Goal: Task Accomplishment & Management: Complete application form

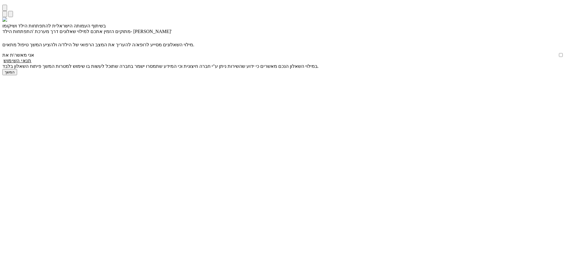
click at [184, 47] on p "מילוי השאלונים מסייע לרופא/ה להעריך את המצב הרפואי של הילד/ה ולהציע המשך טיפול …" at bounding box center [283, 45] width 562 height 6
drag, startPoint x: 185, startPoint y: 119, endPoint x: 168, endPoint y: 144, distance: 29.9
click at [559, 57] on input "אני מאשר\ת את" at bounding box center [561, 55] width 4 height 4
checkbox input "true"
click at [17, 75] on input "המשך" at bounding box center [9, 72] width 15 height 6
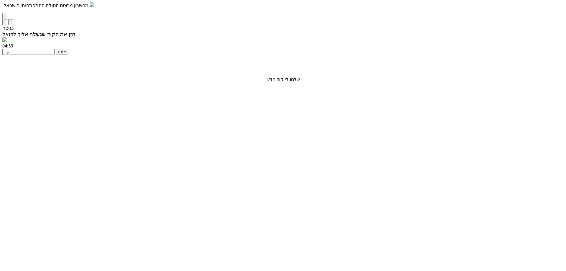
click at [55, 55] on input "number" at bounding box center [28, 52] width 52 height 6
type input "1234"
click at [68, 55] on input "אמת" at bounding box center [62, 52] width 13 height 6
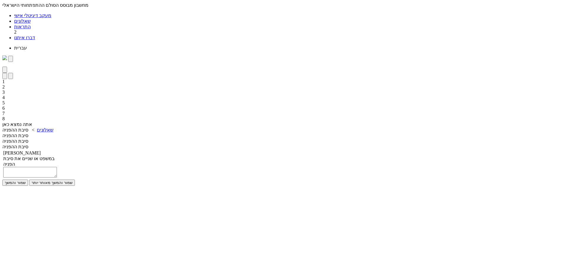
click at [57, 167] on textarea at bounding box center [30, 172] width 54 height 11
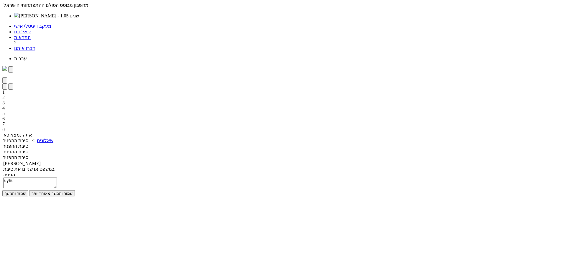
type textarea "uyhu"
click at [28, 190] on input "שמור והמשך" at bounding box center [15, 193] width 26 height 6
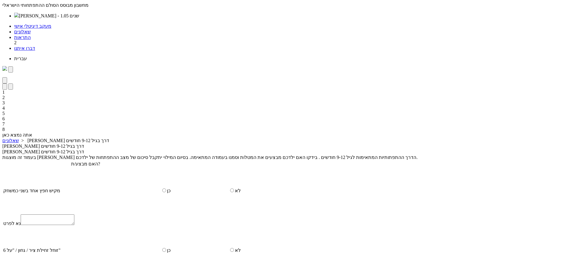
click at [166, 189] on input "radio" at bounding box center [164, 191] width 4 height 4
radio input "true"
drag, startPoint x: 184, startPoint y: 179, endPoint x: 184, endPoint y: 238, distance: 58.4
click at [230, 235] on input "radio" at bounding box center [232, 237] width 4 height 4
radio input "true"
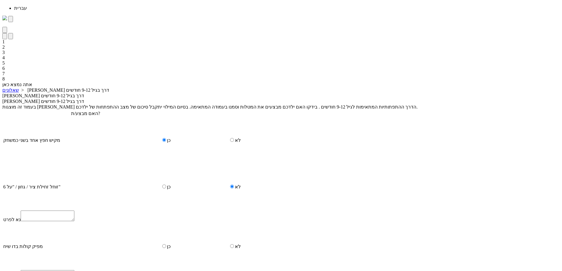
scroll to position [148, 0]
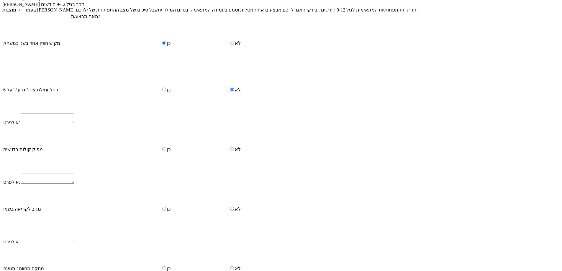
click at [166, 147] on input "radio" at bounding box center [164, 149] width 4 height 4
radio input "true"
click at [166, 194] on input "radio" at bounding box center [164, 196] width 4 height 4
radio input "true"
click at [230, 240] on input "radio" at bounding box center [232, 242] width 4 height 4
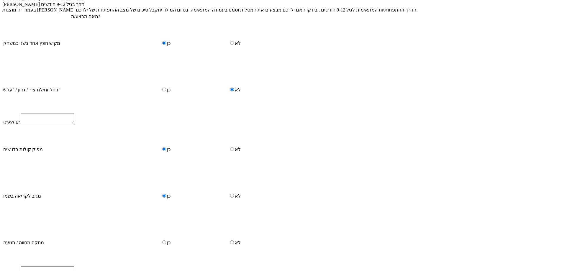
radio input "true"
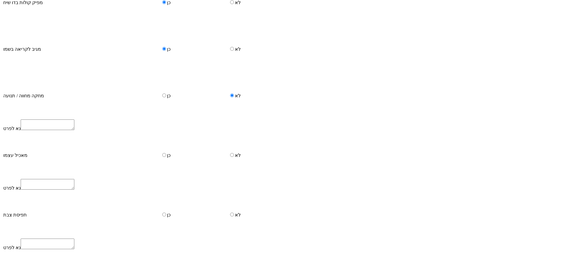
scroll to position [295, 0]
click at [230, 153] on input "radio" at bounding box center [232, 155] width 4 height 4
radio input "true"
click at [228, 237] on td "לא" at bounding box center [261, 214] width 67 height 46
click at [230, 216] on input "radio" at bounding box center [232, 214] width 4 height 4
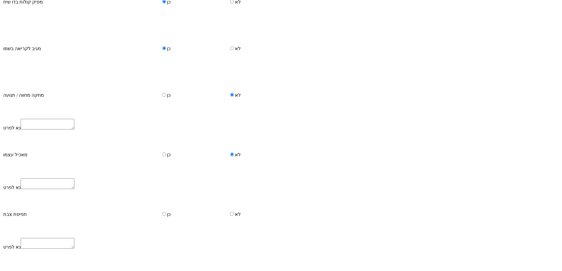
radio input "true"
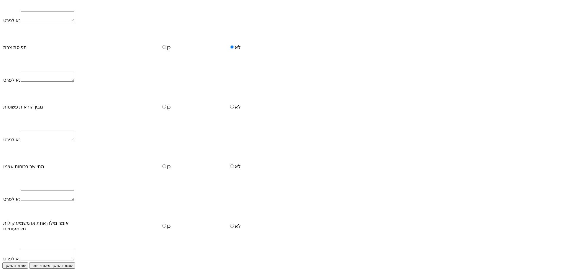
scroll to position [472, 0]
click at [166, 109] on input "radio" at bounding box center [164, 107] width 4 height 4
radio input "true"
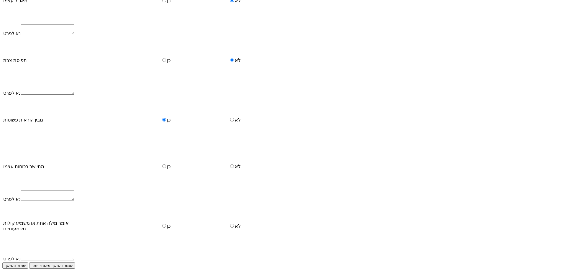
drag, startPoint x: 258, startPoint y: 202, endPoint x: 260, endPoint y: 227, distance: 24.5
click at [166, 168] on input "radio" at bounding box center [164, 166] width 4 height 4
radio input "true"
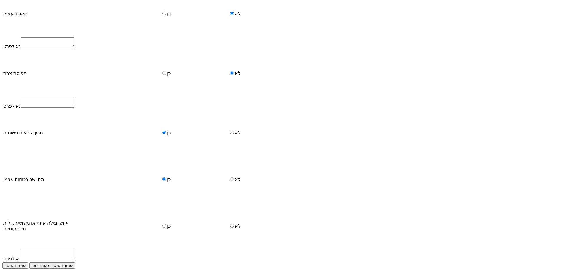
click at [166, 228] on input "radio" at bounding box center [164, 226] width 4 height 4
radio input "true"
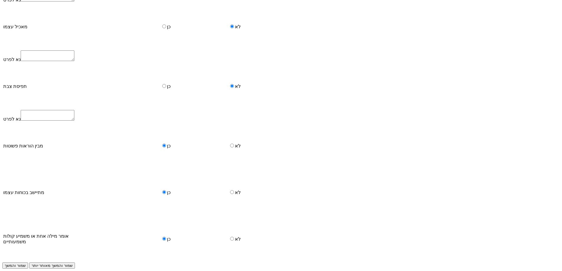
scroll to position [486, 0]
click at [28, 263] on input "שמור והמשך" at bounding box center [15, 266] width 26 height 6
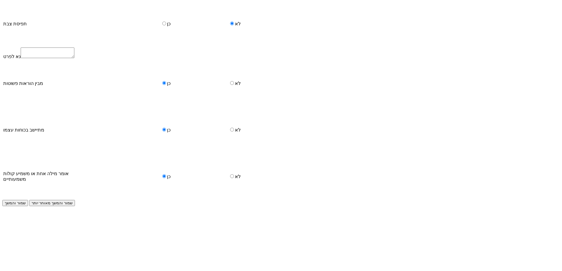
scroll to position [0, 0]
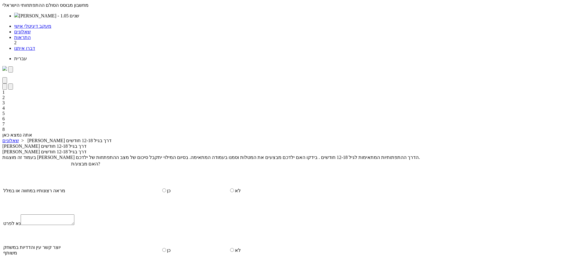
click at [228, 168] on td "כן" at bounding box center [193, 191] width 67 height 46
click at [166, 189] on input "radio" at bounding box center [164, 191] width 4 height 4
radio input "true"
click at [166, 235] on input "radio" at bounding box center [164, 237] width 4 height 4
radio input "true"
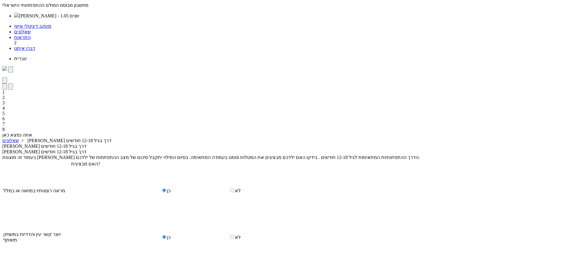
radio input "true"
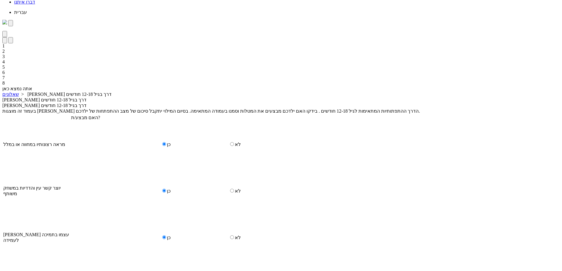
scroll to position [118, 0]
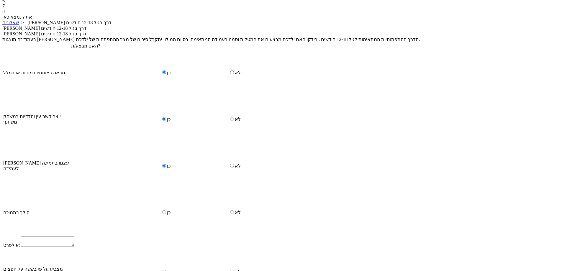
click at [166, 210] on input "radio" at bounding box center [164, 212] width 4 height 4
radio input "true"
click at [228, 236] on td "כן" at bounding box center [193, 259] width 67 height 46
click at [166, 257] on input "radio" at bounding box center [164, 259] width 4 height 4
radio input "true"
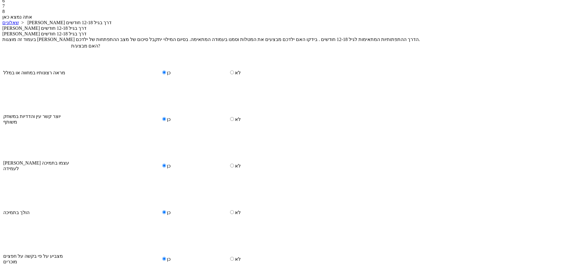
radio input "true"
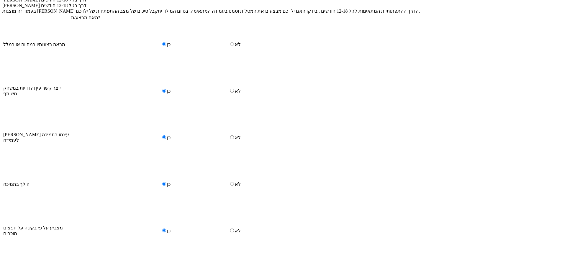
scroll to position [149, 0]
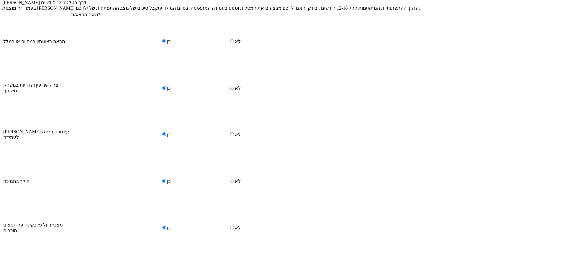
radio input "true"
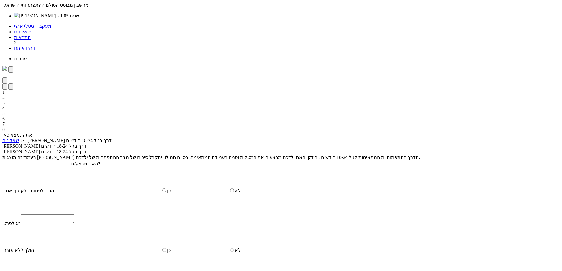
drag, startPoint x: 260, startPoint y: 142, endPoint x: 255, endPoint y: 147, distance: 6.9
click at [166, 189] on input "radio" at bounding box center [164, 191] width 4 height 4
radio input "true"
click at [166, 235] on input "radio" at bounding box center [164, 237] width 4 height 4
radio input "true"
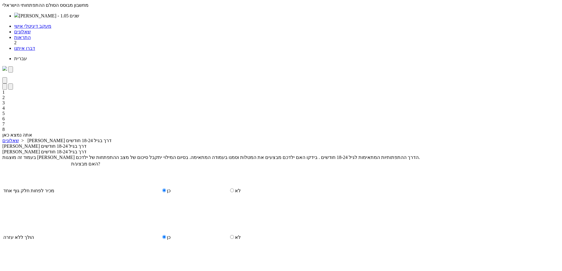
radio input "true"
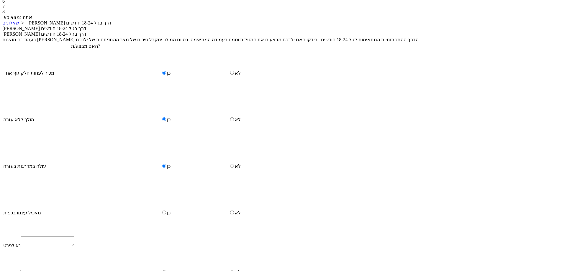
scroll to position [118, 0]
click at [166, 210] on input "radio" at bounding box center [164, 212] width 4 height 4
radio input "true"
click at [166, 257] on input "radio" at bounding box center [164, 259] width 4 height 4
radio input "true"
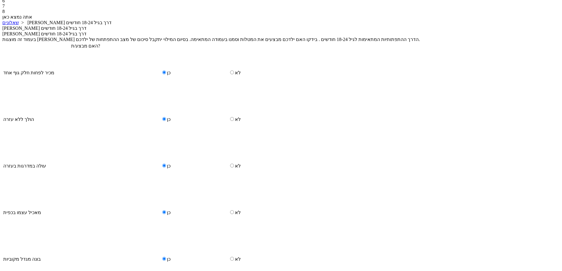
radio input "true"
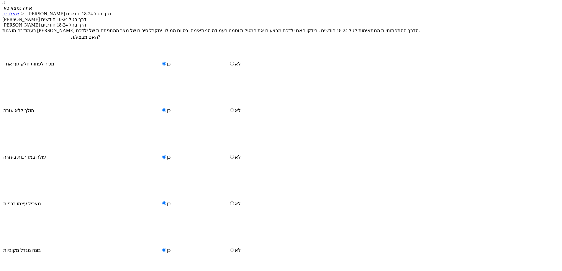
scroll to position [207, 0]
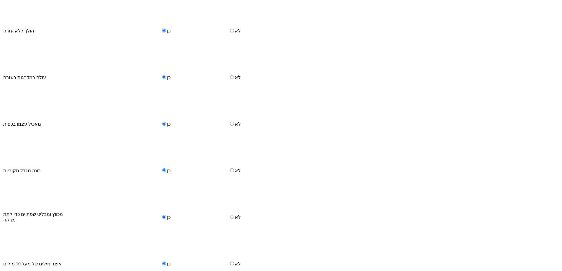
radio input "true"
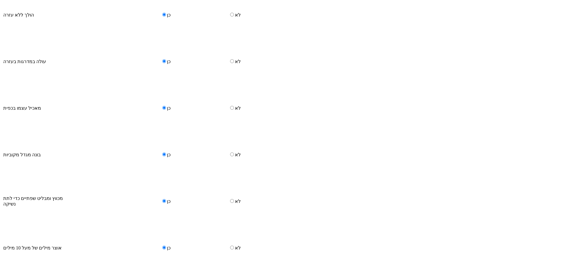
scroll to position [227, 0]
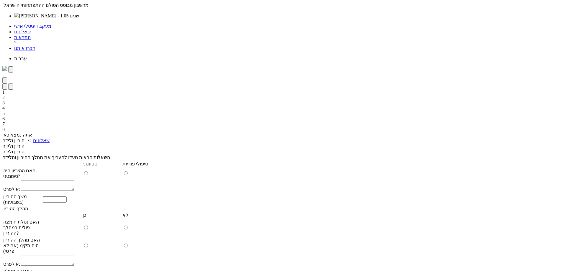
click at [88, 171] on input "radio" at bounding box center [86, 173] width 4 height 4
radio input "true"
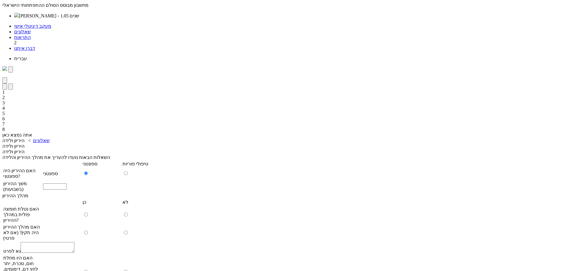
click at [67, 183] on input "number" at bounding box center [55, 186] width 24 height 6
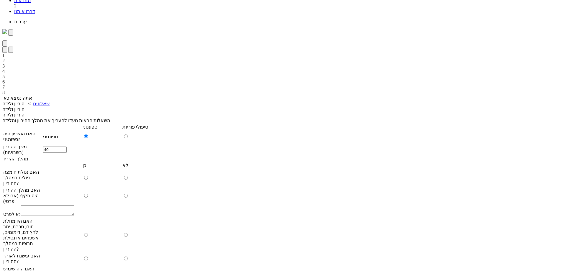
scroll to position [89, 0]
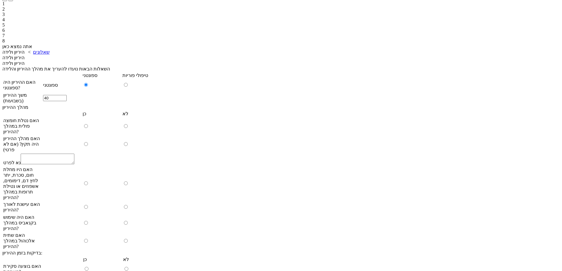
type input "40"
click at [88, 124] on input "radio" at bounding box center [86, 126] width 4 height 4
radio input "true"
click at [88, 142] on input "radio" at bounding box center [86, 144] width 4 height 4
radio input "true"
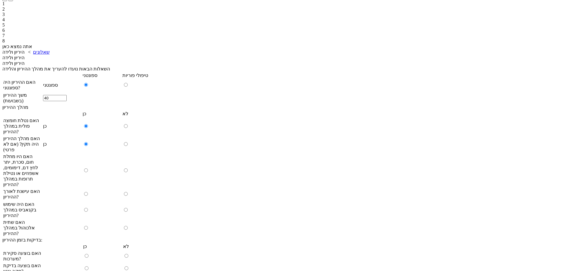
radio input "true"
click at [88, 168] on input "radio" at bounding box center [86, 170] width 4 height 4
click at [88, 195] on input "radio" at bounding box center [86, 197] width 4 height 4
radio input "true"
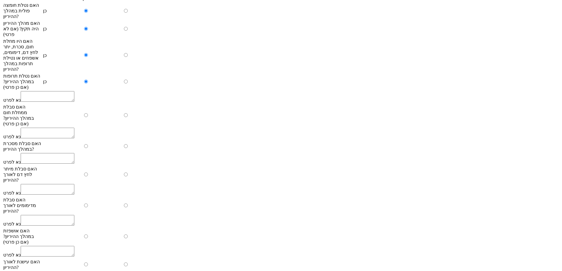
scroll to position [207, 0]
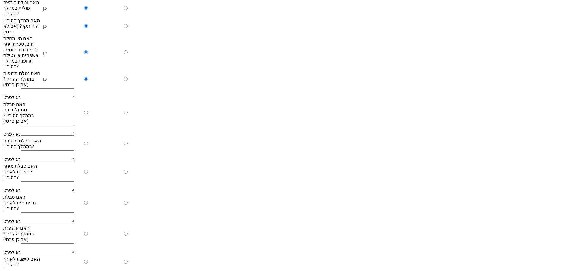
click at [88, 114] on input "radio" at bounding box center [86, 113] width 4 height 4
radio input "true"
click at [122, 150] on td at bounding box center [101, 144] width 39 height 12
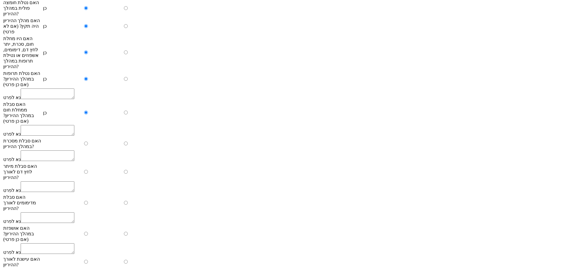
click at [88, 145] on input "radio" at bounding box center [86, 144] width 4 height 4
radio input "true"
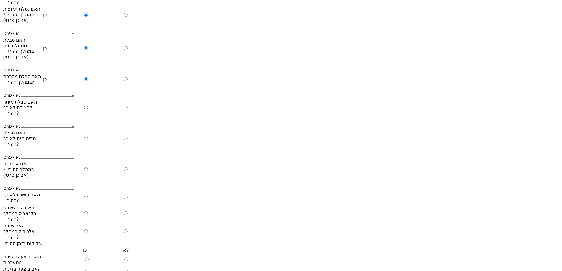
scroll to position [384, 0]
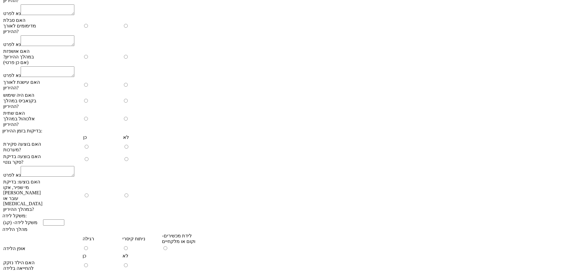
radio input "true"
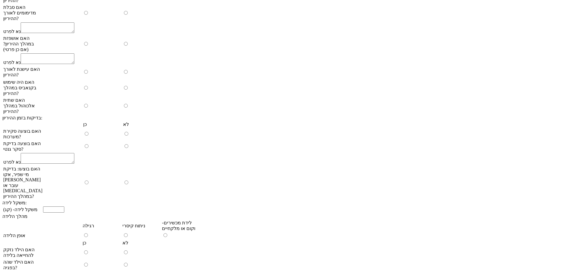
click at [128, 15] on input "radio" at bounding box center [126, 13] width 4 height 4
radio input "true"
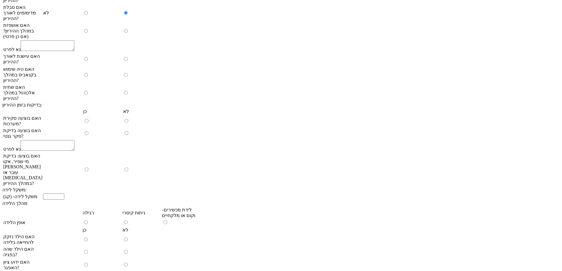
drag, startPoint x: 226, startPoint y: 120, endPoint x: 229, endPoint y: 131, distance: 11.3
click at [161, 40] on td at bounding box center [141, 30] width 39 height 17
drag, startPoint x: 231, startPoint y: 122, endPoint x: 231, endPoint y: 134, distance: 11.5
click at [128, 33] on input "radio" at bounding box center [126, 31] width 4 height 4
radio input "true"
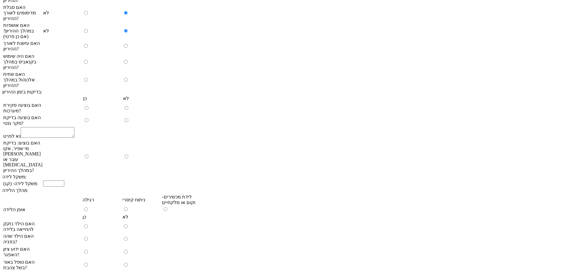
drag, startPoint x: 231, startPoint y: 138, endPoint x: 225, endPoint y: 153, distance: 16.3
click at [128, 48] on input "radio" at bounding box center [126, 46] width 4 height 4
radio input "true"
click at [128, 64] on input "radio" at bounding box center [126, 62] width 4 height 4
radio input "true"
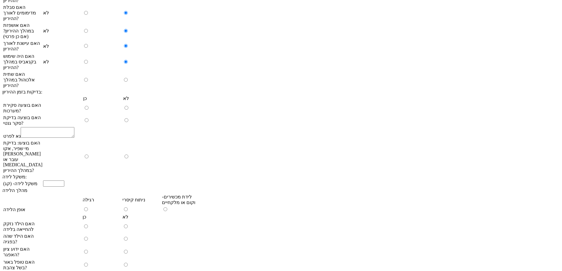
click at [128, 82] on input "radio" at bounding box center [126, 80] width 4 height 4
radio input "true"
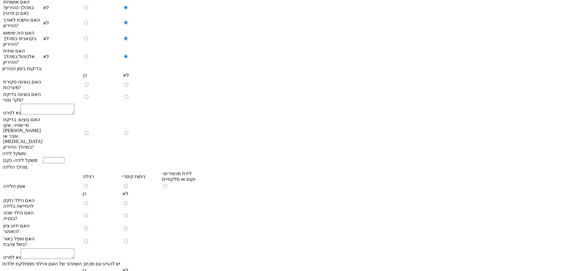
scroll to position [472, 0]
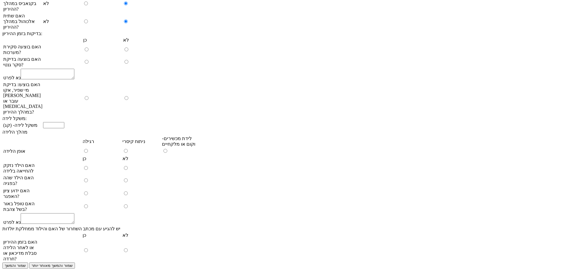
click at [128, 51] on input "radio" at bounding box center [126, 49] width 4 height 4
radio input "true"
click at [128, 64] on input "radio" at bounding box center [126, 62] width 4 height 4
radio input "true"
click at [128, 100] on input "radio" at bounding box center [126, 98] width 4 height 4
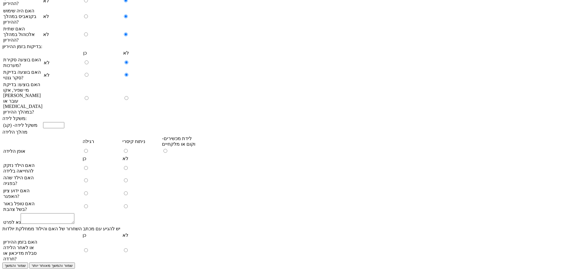
radio input "true"
click at [64, 128] on input "number" at bounding box center [53, 125] width 21 height 6
type input "4"
click at [88, 149] on input "radio" at bounding box center [86, 151] width 4 height 4
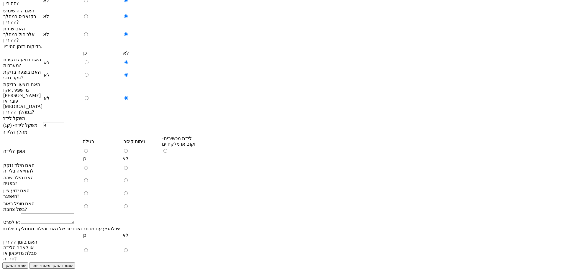
radio input "true"
click at [128, 170] on input "radio" at bounding box center [126, 168] width 4 height 4
click at [128, 182] on input "radio" at bounding box center [126, 180] width 4 height 4
radio input "true"
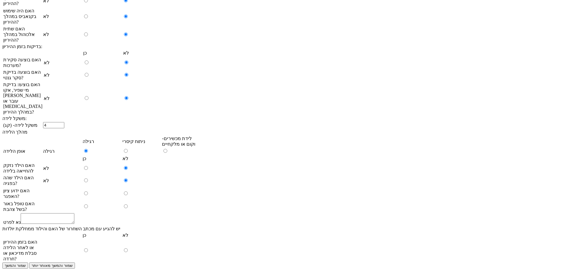
drag, startPoint x: 228, startPoint y: 210, endPoint x: 228, endPoint y: 214, distance: 3.8
click at [128, 195] on input "radio" at bounding box center [126, 193] width 4 height 4
radio input "true"
click at [128, 208] on input "radio" at bounding box center [126, 206] width 4 height 4
radio input "true"
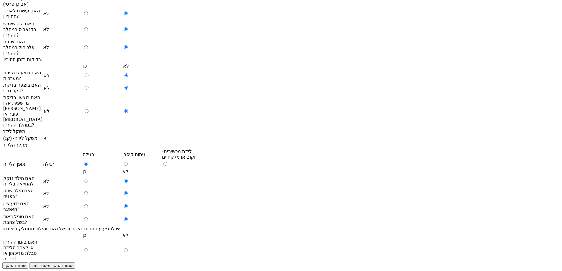
scroll to position [625, 0]
click at [128, 248] on input "radio" at bounding box center [126, 250] width 4 height 4
radio input "true"
click at [28, 263] on input "שמור והמשך" at bounding box center [15, 266] width 26 height 6
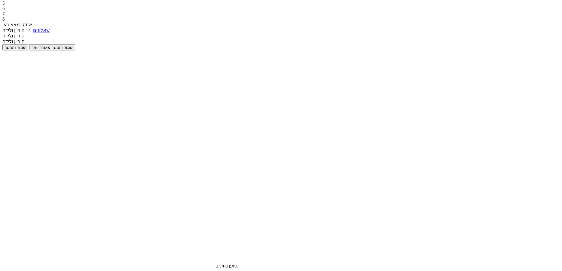
scroll to position [0, 0]
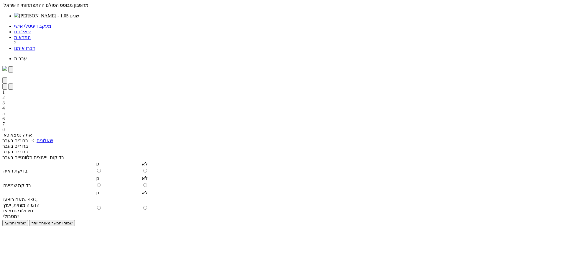
click at [147, 169] on input "radio" at bounding box center [145, 171] width 4 height 4
radio input "true"
drag, startPoint x: 212, startPoint y: 158, endPoint x: 213, endPoint y: 168, distance: 9.6
click at [147, 183] on input "radio" at bounding box center [145, 185] width 4 height 4
radio input "true"
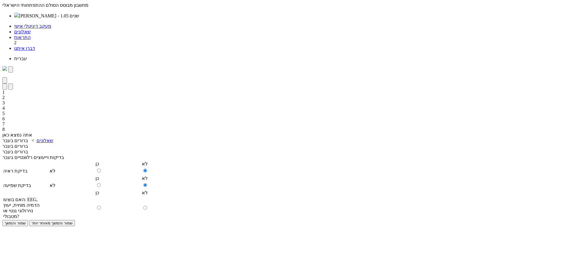
drag, startPoint x: 211, startPoint y: 183, endPoint x: 217, endPoint y: 194, distance: 12.4
click at [147, 206] on input "radio" at bounding box center [145, 208] width 4 height 4
radio input "true"
click at [28, 220] on input "שמור והמשך" at bounding box center [15, 223] width 26 height 6
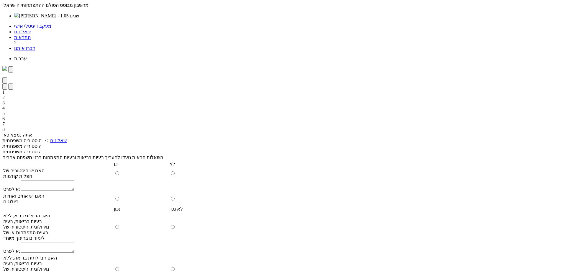
click at [170, 168] on td at bounding box center [196, 174] width 55 height 12
click at [174, 197] on input "radio" at bounding box center [173, 199] width 4 height 4
radio input "true"
click at [175, 171] on input "radio" at bounding box center [173, 173] width 4 height 4
radio input "true"
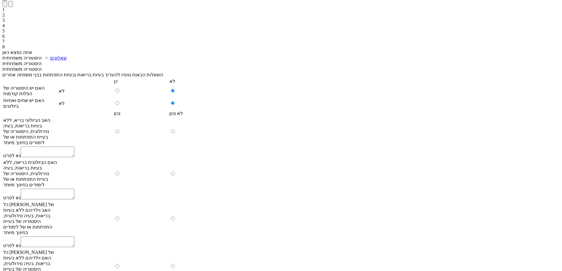
scroll to position [89, 0]
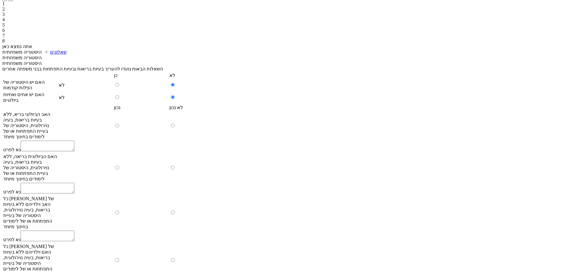
drag, startPoint x: 174, startPoint y: 86, endPoint x: 173, endPoint y: 101, distance: 15.4
click at [174, 111] on td at bounding box center [196, 125] width 55 height 29
click at [175, 124] on input "radio" at bounding box center [173, 126] width 4 height 4
radio input "true"
click at [119, 124] on input "radio" at bounding box center [117, 126] width 4 height 4
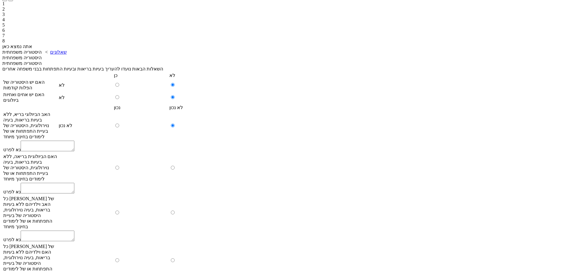
radio input "true"
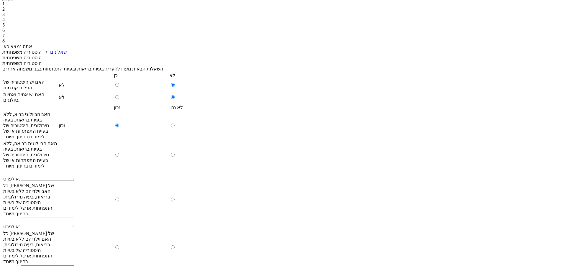
click at [119, 153] on input "radio" at bounding box center [117, 155] width 4 height 4
radio input "true"
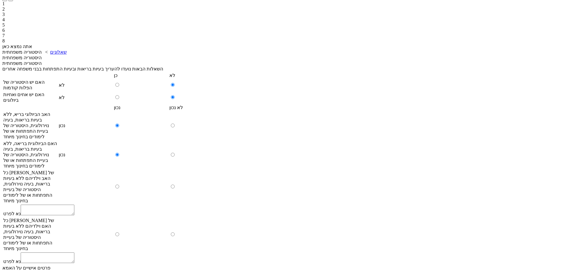
click at [119, 185] on input "radio" at bounding box center [117, 187] width 4 height 4
radio input "true"
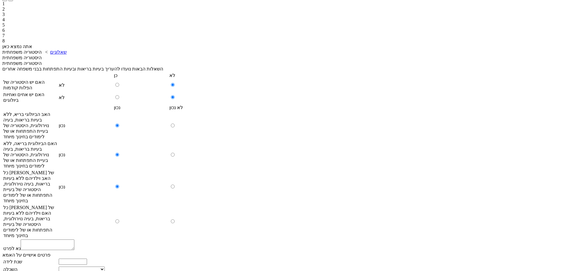
click at [119, 219] on input "radio" at bounding box center [117, 221] width 4 height 4
radio input "true"
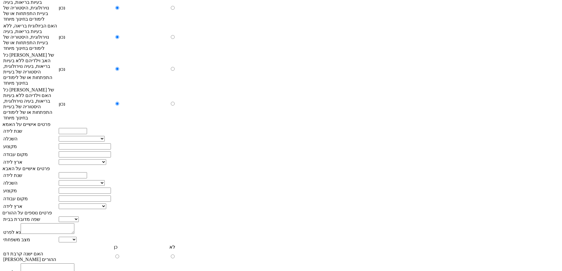
scroll to position [207, 0]
click at [87, 128] on input "number" at bounding box center [73, 131] width 28 height 6
type input "1989"
click at [105, 136] on select "יסודי עד 8 שנות לימוד תיכוני עד 12 שנות לימוד על תיכוני מסלול מקצועי אקדמי- תוא…" at bounding box center [82, 139] width 46 height 6
select select "2"
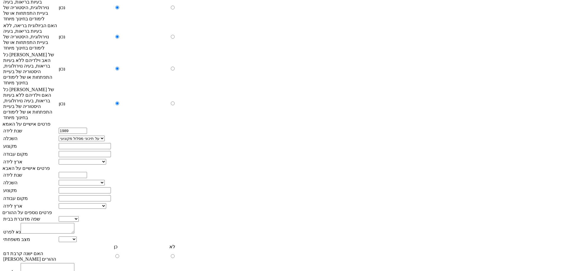
click at [105, 136] on select "יסודי עד 8 שנות לימוד תיכוני עד 12 שנות לימוד על תיכוני מסלול מקצועי אקדמי- תוא…" at bounding box center [82, 139] width 46 height 6
click at [111, 143] on input "text" at bounding box center [85, 146] width 52 height 6
type input "edfcr"
drag, startPoint x: 333, startPoint y: 138, endPoint x: 331, endPoint y: 141, distance: 3.8
click at [111, 151] on input "text" at bounding box center [85, 154] width 52 height 6
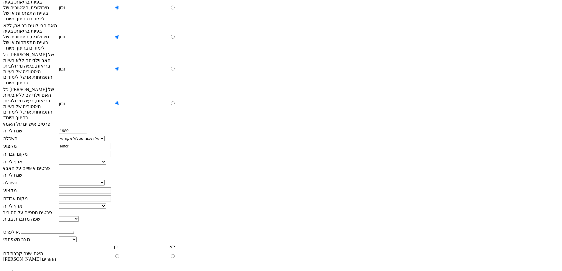
type input "[DEMOGRAPHIC_DATA]"
click at [106, 159] on select "[PERSON_NAME] ברית המועצות לשעבר אתיופיה צפון אמריקה [GEOGRAPHIC_DATA] אפריקה א…" at bounding box center [82, 162] width 47 height 6
select select "0"
click at [106, 159] on select "[PERSON_NAME] ברית המועצות לשעבר אתיופיה צפון אמריקה [GEOGRAPHIC_DATA] אפריקה א…" at bounding box center [82, 162] width 47 height 6
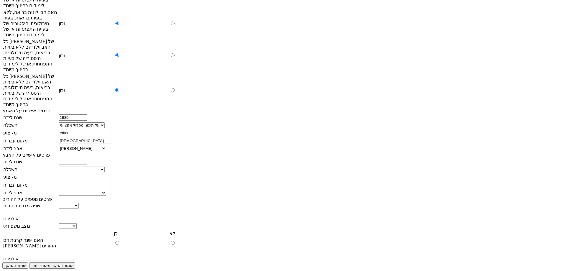
click at [87, 159] on input "number" at bounding box center [73, 162] width 28 height 6
type input "1977"
click at [105, 167] on select "יסודי עד 8 שנות לימוד תיכוני עד 12 שנות לימוד על תיכוני מסלול מקצועי אקדמי- תוא…" at bounding box center [82, 170] width 46 height 6
select select "1"
click at [105, 167] on select "יסודי עד 8 שנות לימוד תיכוני עד 12 שנות לימוד על תיכוני מסלול מקצועי אקדמי- תוא…" at bounding box center [82, 170] width 46 height 6
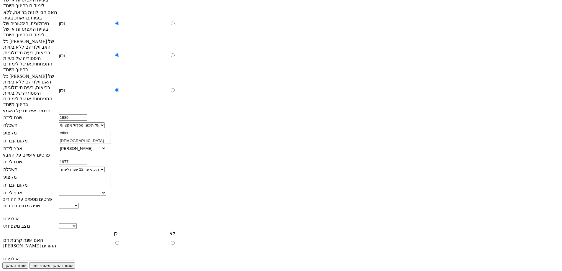
click at [111, 174] on input "text" at bounding box center [85, 177] width 52 height 6
type input "tcqfh"
click at [111, 182] on input "text" at bounding box center [85, 185] width 52 height 6
type input "dd"
click at [106, 190] on select "[PERSON_NAME] ברית המועצות לשעבר אתיופיה צפון אמריקה [GEOGRAPHIC_DATA] אפריקה א…" at bounding box center [82, 193] width 47 height 6
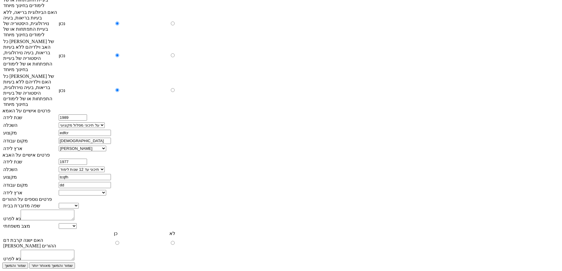
select select "0"
click at [106, 190] on select "[PERSON_NAME] ברית המועצות לשעבר אתיופיה צפון אמריקה [GEOGRAPHIC_DATA] אפריקה א…" at bounding box center [82, 193] width 47 height 6
click at [79, 203] on select "עברית ערבית רוסית אמהרית אנגלית אחר" at bounding box center [69, 206] width 20 height 6
select select "0"
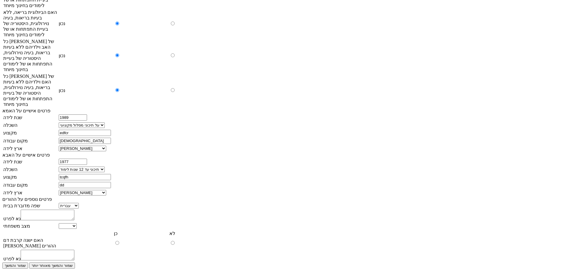
click at [79, 203] on select "עברית ערבית רוסית אמהרית אנגלית אחר" at bounding box center [69, 206] width 20 height 6
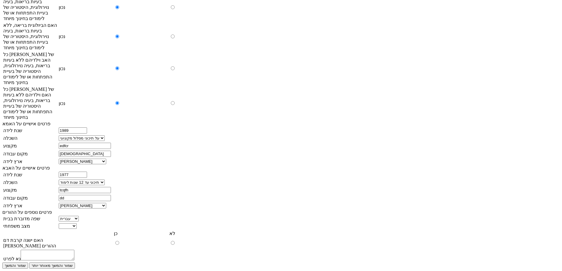
click at [77, 223] on select "נשואים גרושים אחר" at bounding box center [68, 226] width 18 height 6
drag, startPoint x: 318, startPoint y: 206, endPoint x: 318, endPoint y: 210, distance: 4.2
click at [77, 223] on select "נשואים גרושים אחר" at bounding box center [68, 226] width 18 height 6
select select "0"
click at [77, 223] on select "נשואים גרושים אחר" at bounding box center [68, 226] width 18 height 6
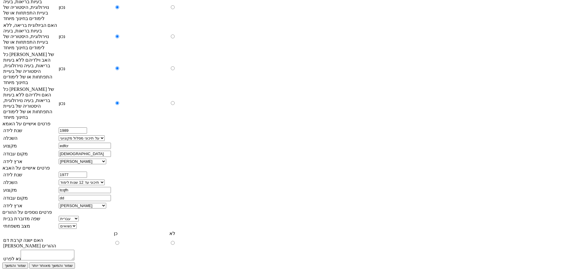
click at [175, 241] on input "radio" at bounding box center [173, 243] width 4 height 4
radio input "true"
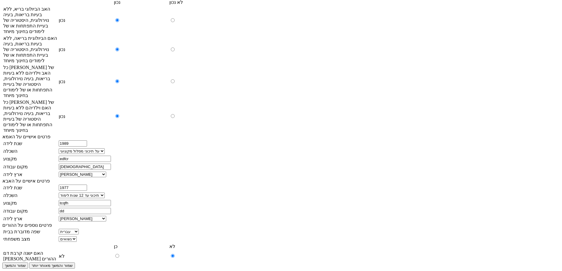
click at [28, 263] on input "שמור והמשך" at bounding box center [15, 266] width 26 height 6
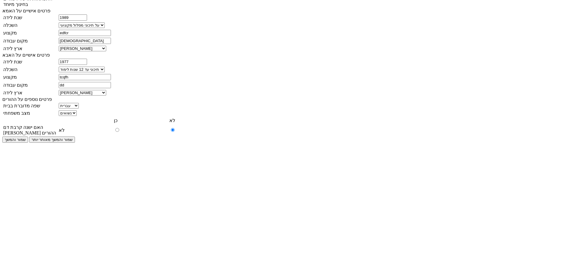
scroll to position [0, 0]
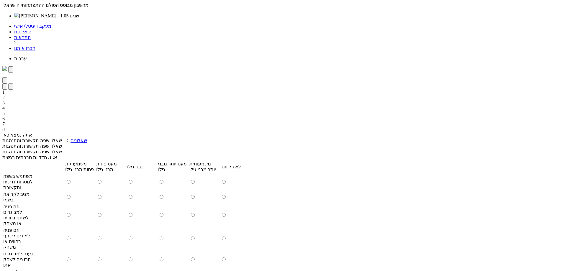
click at [71, 180] on input "radio" at bounding box center [69, 182] width 4 height 4
radio input "true"
click at [71, 195] on input "radio" at bounding box center [69, 197] width 4 height 4
radio input "true"
click at [71, 213] on input "radio" at bounding box center [69, 215] width 4 height 4
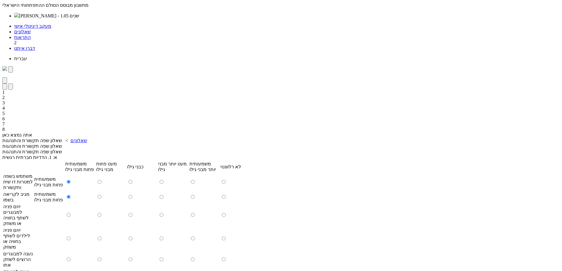
radio input "true"
click at [132, 237] on input "radio" at bounding box center [131, 239] width 4 height 4
radio input "true"
click at [126, 251] on td at bounding box center [111, 259] width 30 height 17
drag, startPoint x: 255, startPoint y: 211, endPoint x: 255, endPoint y: 216, distance: 5.0
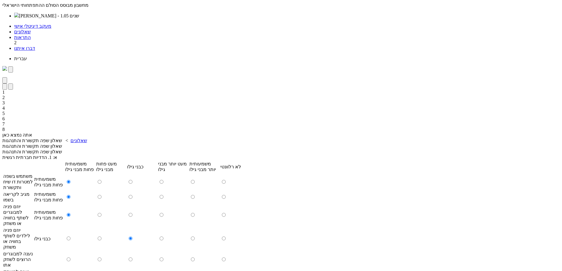
click at [101, 258] on input "radio" at bounding box center [100, 260] width 4 height 4
radio input "true"
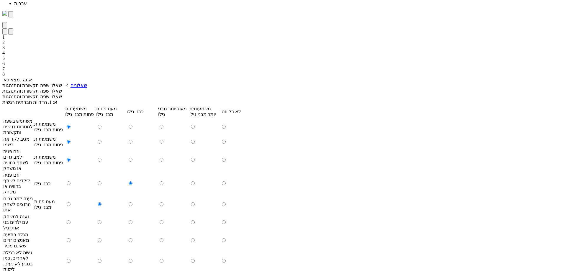
scroll to position [59, 0]
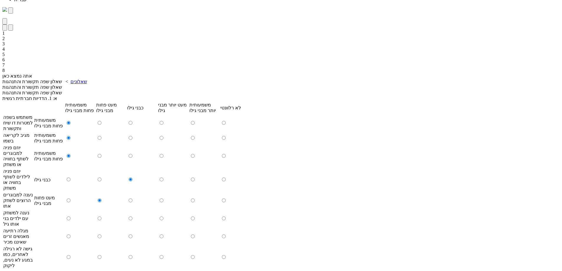
drag, startPoint x: 257, startPoint y: 167, endPoint x: 256, endPoint y: 173, distance: 5.9
click at [126, 210] on td at bounding box center [111, 218] width 30 height 17
click at [101, 217] on input "radio" at bounding box center [100, 219] width 4 height 4
radio input "true"
click at [101, 235] on input "radio" at bounding box center [100, 237] width 4 height 4
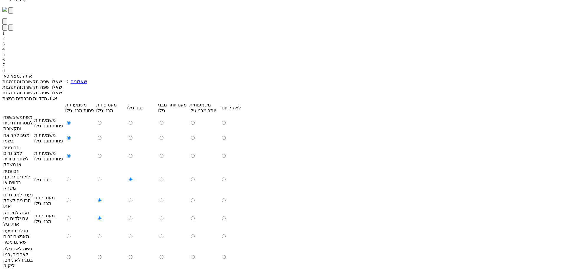
radio input "true"
drag, startPoint x: 220, startPoint y: 206, endPoint x: 222, endPoint y: 214, distance: 7.6
click at [132, 255] on input "radio" at bounding box center [131, 257] width 4 height 4
radio input "true"
click at [132, 271] on input "radio" at bounding box center [131, 275] width 4 height 4
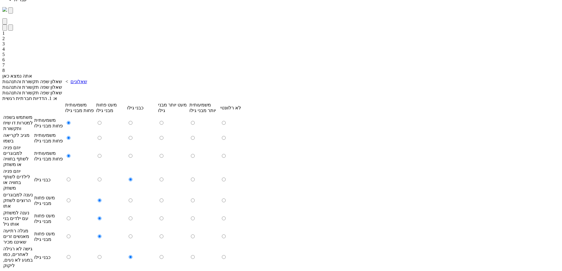
radio input "true"
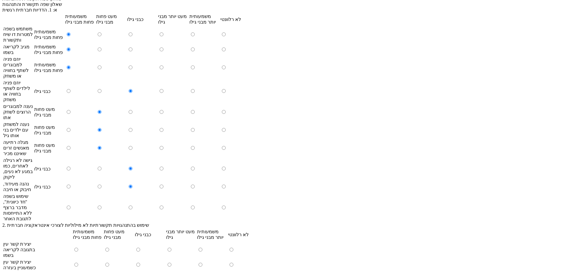
click at [132, 206] on input "radio" at bounding box center [131, 208] width 4 height 4
radio input "true"
click at [109, 248] on input "radio" at bounding box center [107, 250] width 4 height 4
radio input "true"
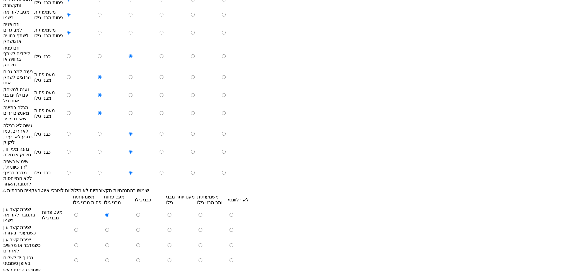
scroll to position [236, 0]
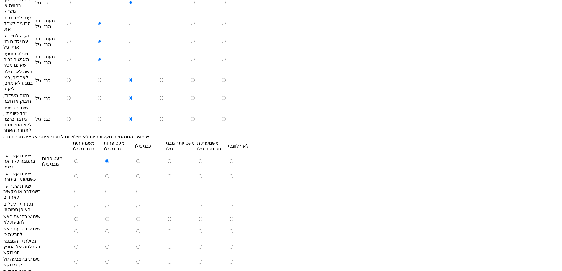
click at [109, 174] on input "radio" at bounding box center [107, 176] width 4 height 4
radio input "true"
drag, startPoint x: 222, startPoint y: 157, endPoint x: 224, endPoint y: 170, distance: 12.5
click at [140, 190] on input "radio" at bounding box center [138, 192] width 4 height 4
radio input "true"
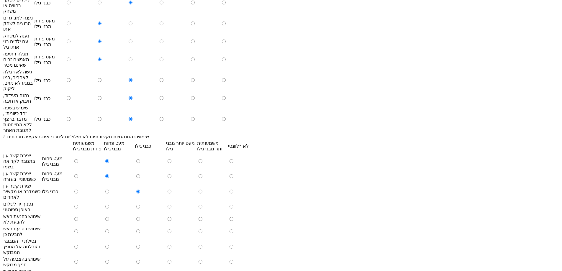
click at [140, 205] on input "radio" at bounding box center [138, 207] width 4 height 4
radio input "true"
drag, startPoint x: 223, startPoint y: 187, endPoint x: 222, endPoint y: 196, distance: 8.3
click at [165, 213] on td at bounding box center [150, 219] width 30 height 12
click at [140, 217] on input "radio" at bounding box center [138, 219] width 4 height 4
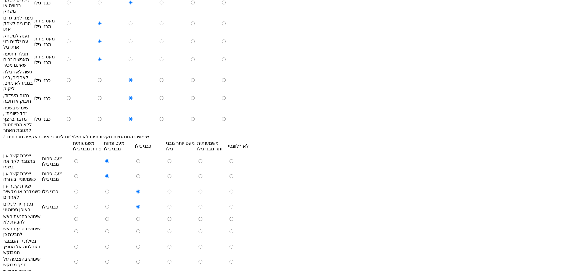
radio input "true"
click at [171, 230] on input "radio" at bounding box center [170, 232] width 4 height 4
radio input "true"
click at [171, 245] on input "radio" at bounding box center [170, 247] width 4 height 4
radio input "true"
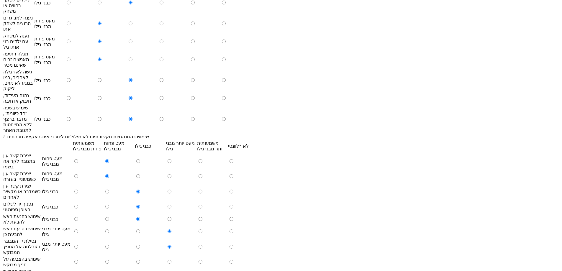
click at [140, 260] on input "radio" at bounding box center [138, 262] width 4 height 4
radio input "true"
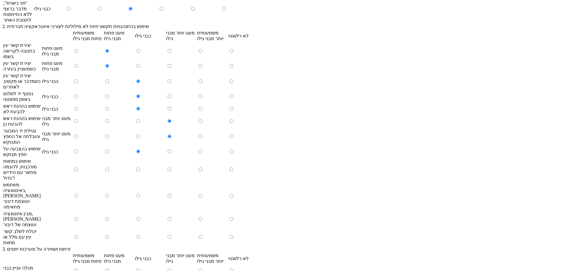
scroll to position [354, 0]
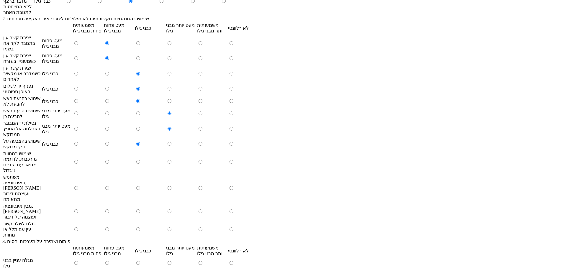
click at [140, 160] on input "radio" at bounding box center [138, 162] width 4 height 4
radio input "true"
click at [140, 186] on input "radio" at bounding box center [138, 188] width 4 height 4
radio input "true"
drag, startPoint x: 187, startPoint y: 182, endPoint x: 186, endPoint y: 196, distance: 13.9
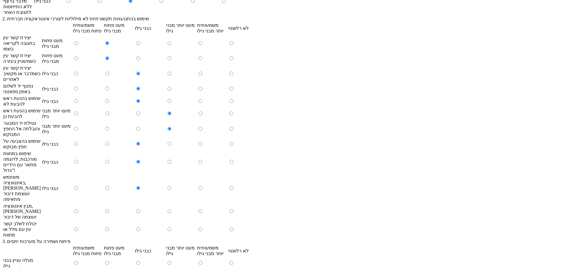
click at [171, 209] on input "radio" at bounding box center [170, 211] width 4 height 4
radio input "true"
click at [171, 227] on input "radio" at bounding box center [170, 229] width 4 height 4
radio input "true"
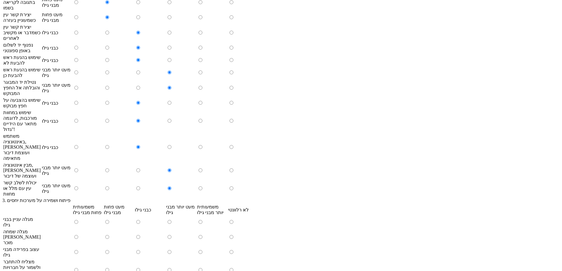
scroll to position [472, 0]
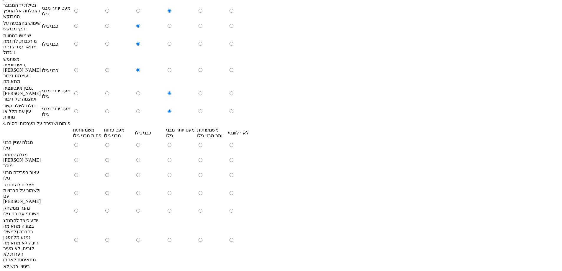
click at [140, 143] on input "radio" at bounding box center [138, 145] width 4 height 4
radio input "true"
click at [165, 158] on td at bounding box center [150, 160] width 30 height 17
click at [140, 158] on input "radio" at bounding box center [138, 160] width 4 height 4
radio input "true"
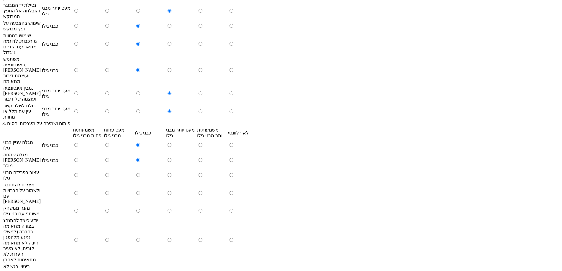
click at [140, 173] on input "radio" at bounding box center [138, 175] width 4 height 4
radio input "true"
click at [109, 191] on input "radio" at bounding box center [107, 193] width 4 height 4
radio input "true"
click at [109, 209] on input "radio" at bounding box center [107, 211] width 4 height 4
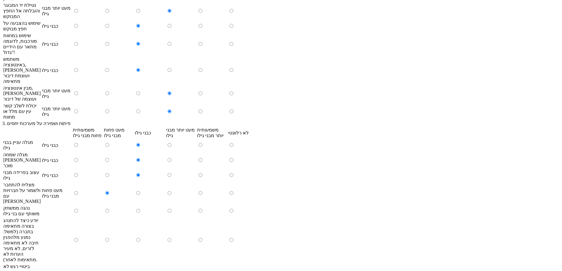
radio input "true"
click at [140, 238] on input "radio" at bounding box center [138, 240] width 4 height 4
radio input "true"
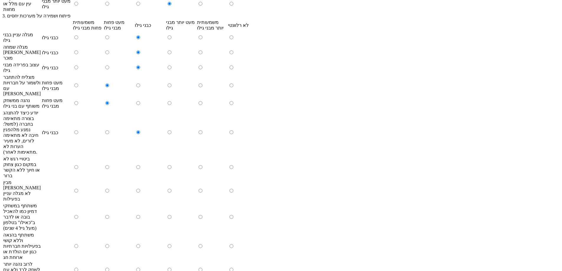
scroll to position [590, 0]
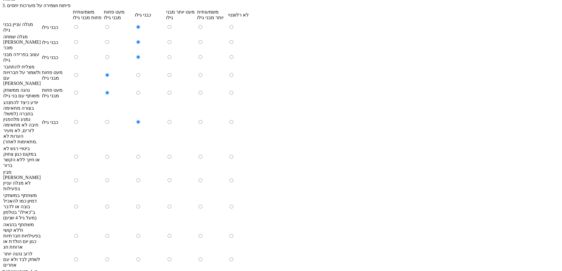
click at [140, 155] on input "radio" at bounding box center [138, 157] width 4 height 4
radio input "true"
click at [140, 178] on input "radio" at bounding box center [138, 180] width 4 height 4
radio input "true"
drag, startPoint x: 220, startPoint y: 168, endPoint x: 220, endPoint y: 174, distance: 6.8
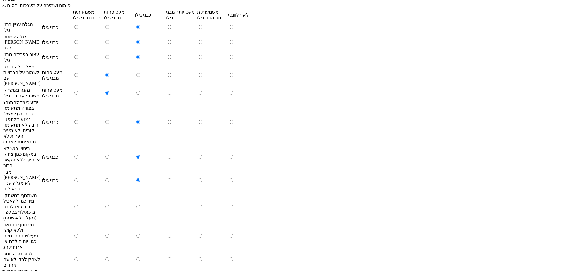
click at [140, 205] on input "radio" at bounding box center [138, 207] width 4 height 4
radio input "true"
drag, startPoint x: 190, startPoint y: 186, endPoint x: 186, endPoint y: 197, distance: 11.1
click at [171, 234] on input "radio" at bounding box center [170, 236] width 4 height 4
radio input "true"
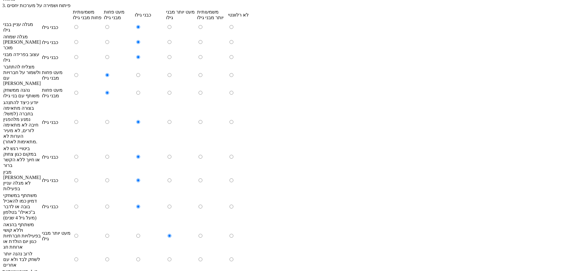
click at [171, 258] on input "radio" at bounding box center [170, 260] width 4 height 4
radio input "true"
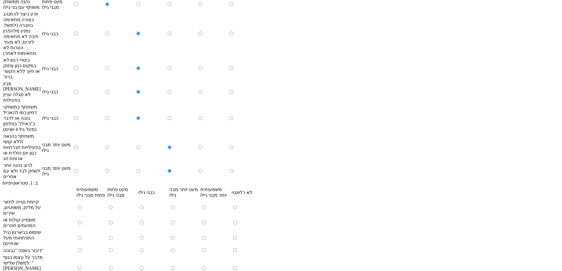
drag, startPoint x: 224, startPoint y: 173, endPoint x: 226, endPoint y: 182, distance: 8.4
click at [144, 206] on input "radio" at bounding box center [142, 208] width 4 height 4
radio input "true"
click at [144, 221] on input "radio" at bounding box center [142, 223] width 4 height 4
radio input "true"
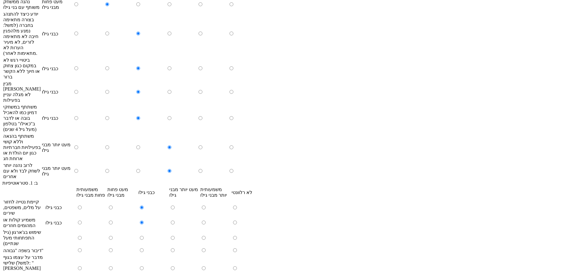
click at [113, 236] on input "radio" at bounding box center [111, 238] width 4 height 4
radio input "true"
click at [113, 248] on input "radio" at bounding box center [111, 250] width 4 height 4
radio input "true"
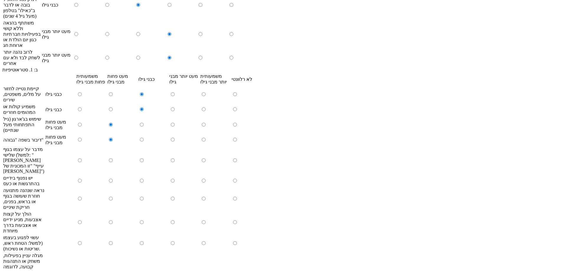
scroll to position [797, 0]
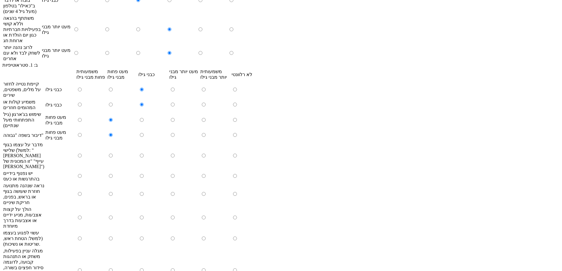
click at [113, 154] on input "radio" at bounding box center [111, 156] width 4 height 4
radio input "true"
click at [144, 174] on input "radio" at bounding box center [142, 176] width 4 height 4
radio input "true"
click at [168, 183] on td at bounding box center [153, 194] width 30 height 23
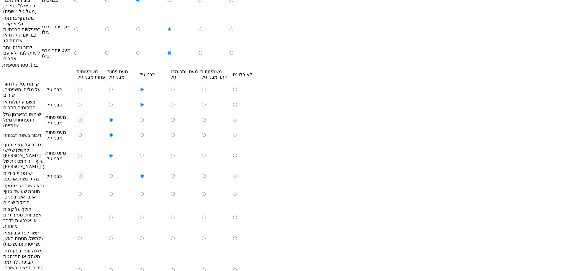
click at [144, 192] on input "radio" at bounding box center [142, 194] width 4 height 4
radio input "true"
click at [144, 216] on input "radio" at bounding box center [142, 218] width 4 height 4
radio input "true"
drag, startPoint x: 254, startPoint y: 196, endPoint x: 255, endPoint y: 202, distance: 5.6
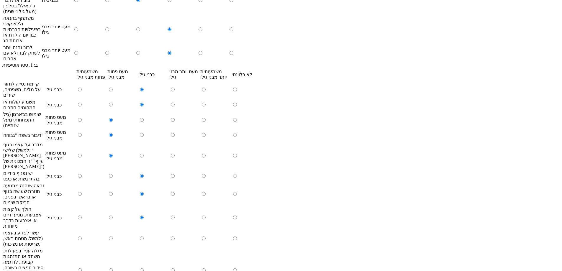
click at [113, 237] on input "radio" at bounding box center [111, 239] width 4 height 4
radio input "true"
click at [113, 268] on input "radio" at bounding box center [111, 270] width 4 height 4
radio input "true"
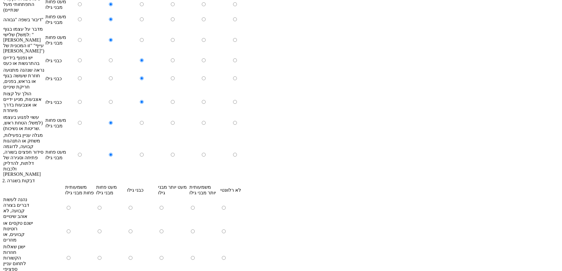
scroll to position [915, 0]
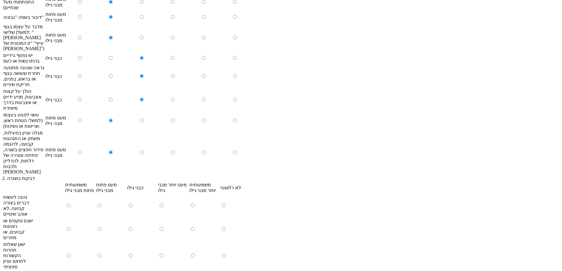
drag, startPoint x: 219, startPoint y: 158, endPoint x: 221, endPoint y: 172, distance: 13.8
click at [132, 204] on input "radio" at bounding box center [131, 206] width 4 height 4
radio input "true"
click at [132, 227] on input "radio" at bounding box center [131, 229] width 4 height 4
radio input "true"
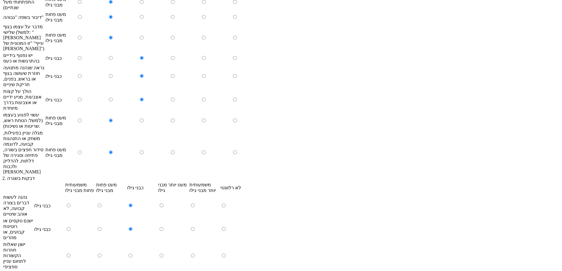
click at [132, 254] on input "radio" at bounding box center [131, 256] width 4 height 4
radio input "true"
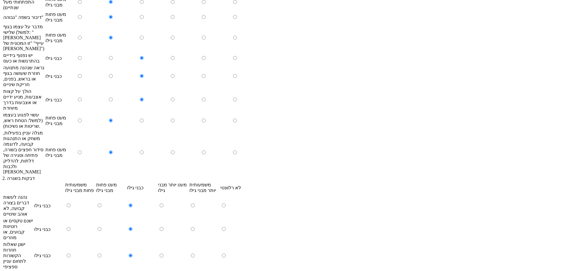
radio input "true"
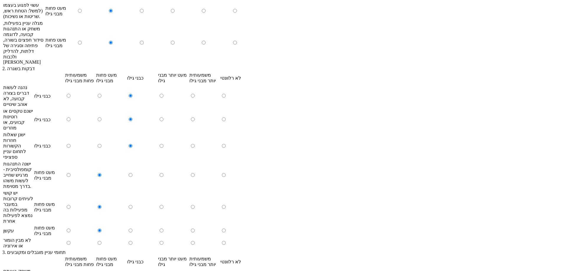
scroll to position [1033, 0]
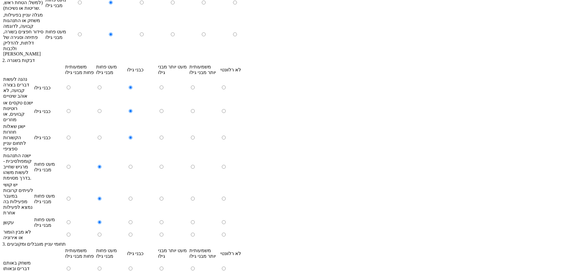
click at [132, 233] on input "radio" at bounding box center [131, 235] width 4 height 4
radio input "true"
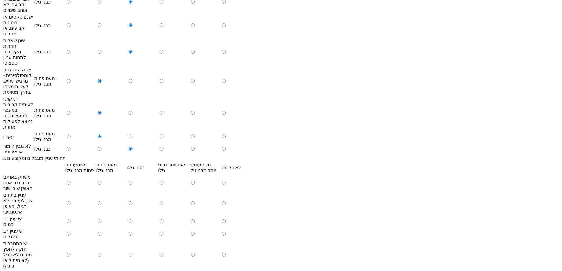
scroll to position [1121, 0]
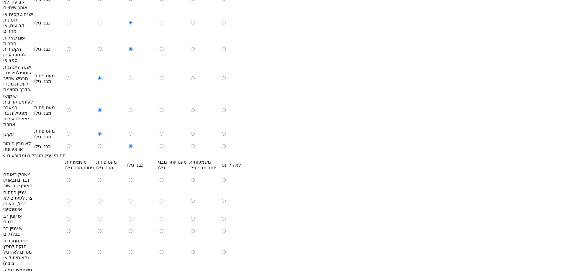
click at [101, 178] on input "radio" at bounding box center [100, 180] width 4 height 4
radio input "true"
click at [132, 199] on input "radio" at bounding box center [131, 201] width 4 height 4
radio input "true"
click at [132, 217] on input "radio" at bounding box center [131, 219] width 4 height 4
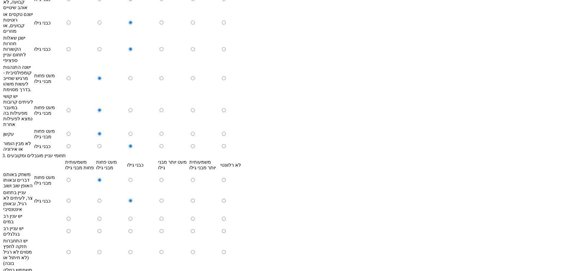
radio input "true"
drag, startPoint x: 257, startPoint y: 171, endPoint x: 257, endPoint y: 178, distance: 6.8
click at [101, 229] on input "radio" at bounding box center [100, 231] width 4 height 4
radio input "true"
click at [101, 250] on input "radio" at bounding box center [100, 252] width 4 height 4
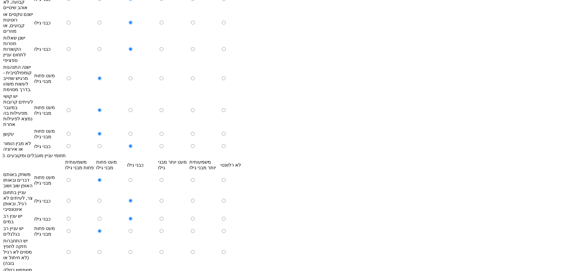
radio input "true"
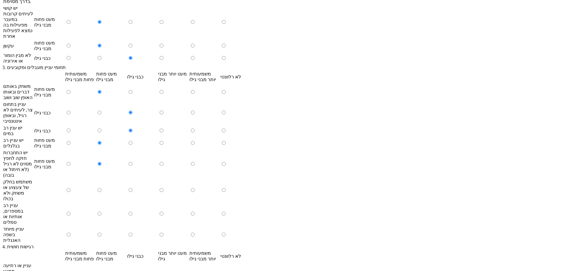
scroll to position [1210, 0]
click at [132, 188] on input "radio" at bounding box center [131, 190] width 4 height 4
radio input "true"
click at [132, 212] on input "radio" at bounding box center [131, 214] width 4 height 4
radio input "true"
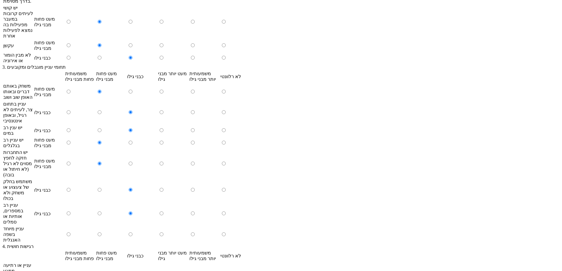
click at [132, 232] on input "radio" at bounding box center [131, 234] width 4 height 4
radio input "true"
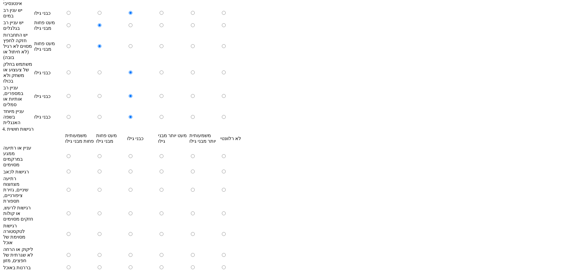
scroll to position [1328, 0]
click at [101, 154] on input "radio" at bounding box center [100, 156] width 4 height 4
radio input "true"
click at [126, 168] on td at bounding box center [111, 171] width 30 height 6
click at [101, 169] on input "radio" at bounding box center [100, 171] width 4 height 4
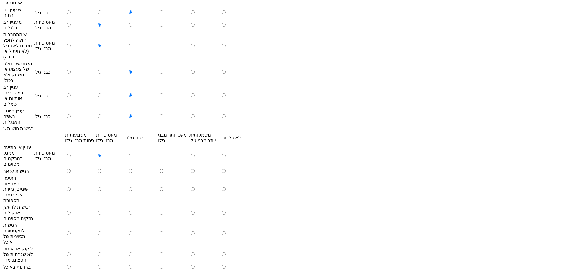
radio input "true"
drag, startPoint x: 224, startPoint y: 128, endPoint x: 196, endPoint y: 142, distance: 31.0
click at [132, 193] on input "radio" at bounding box center [131, 195] width 4 height 4
radio input "true"
click at [163, 216] on input "radio" at bounding box center [162, 218] width 4 height 4
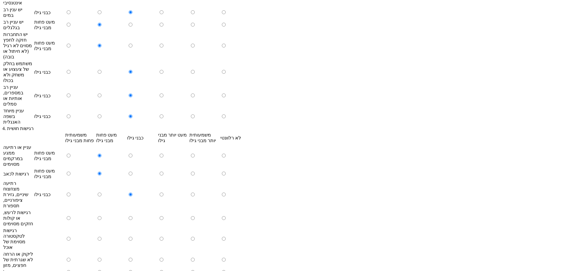
radio input "true"
click at [191, 237] on input "radio" at bounding box center [193, 239] width 4 height 4
radio input "true"
click at [163, 258] on input "radio" at bounding box center [162, 260] width 4 height 4
radio input "true"
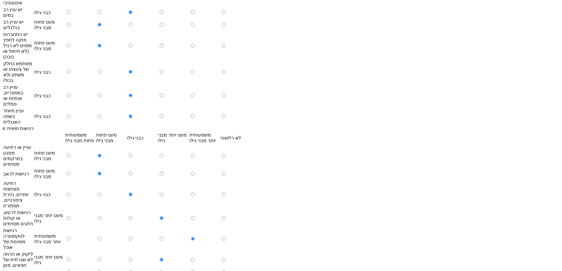
click at [188, 269] on td at bounding box center [173, 272] width 30 height 6
click at [163, 270] on input "radio" at bounding box center [162, 272] width 4 height 4
radio input "true"
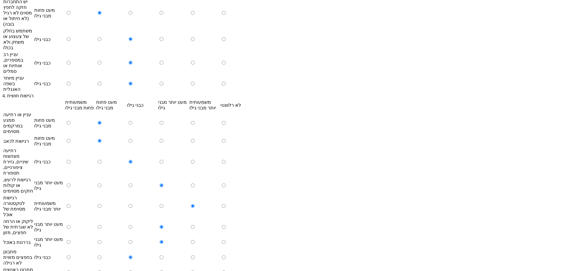
scroll to position [1362, 0]
click at [132, 269] on input "radio" at bounding box center [131, 271] width 4 height 4
radio input "true"
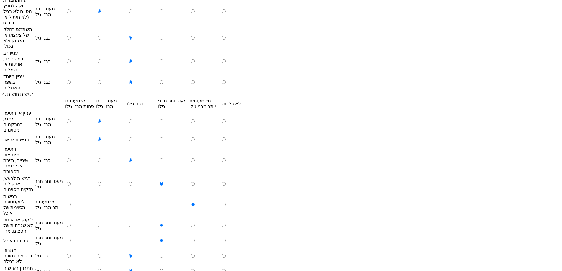
radio input "true"
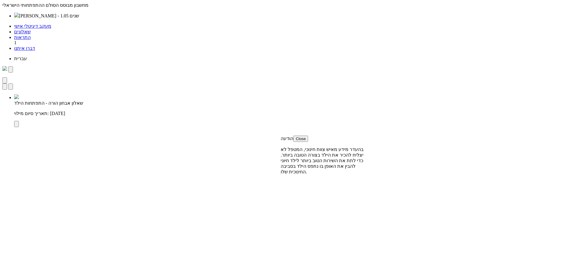
type input "לצפייה בתשובות"
click at [296, 137] on span "button" at bounding box center [296, 139] width 0 height 4
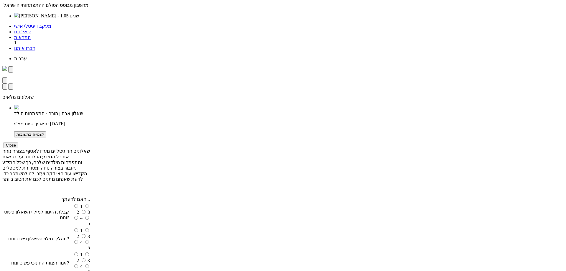
click at [6, 143] on span "button" at bounding box center [6, 145] width 0 height 4
